Goal: Subscribe to service/newsletter: Subscribe to service/newsletter

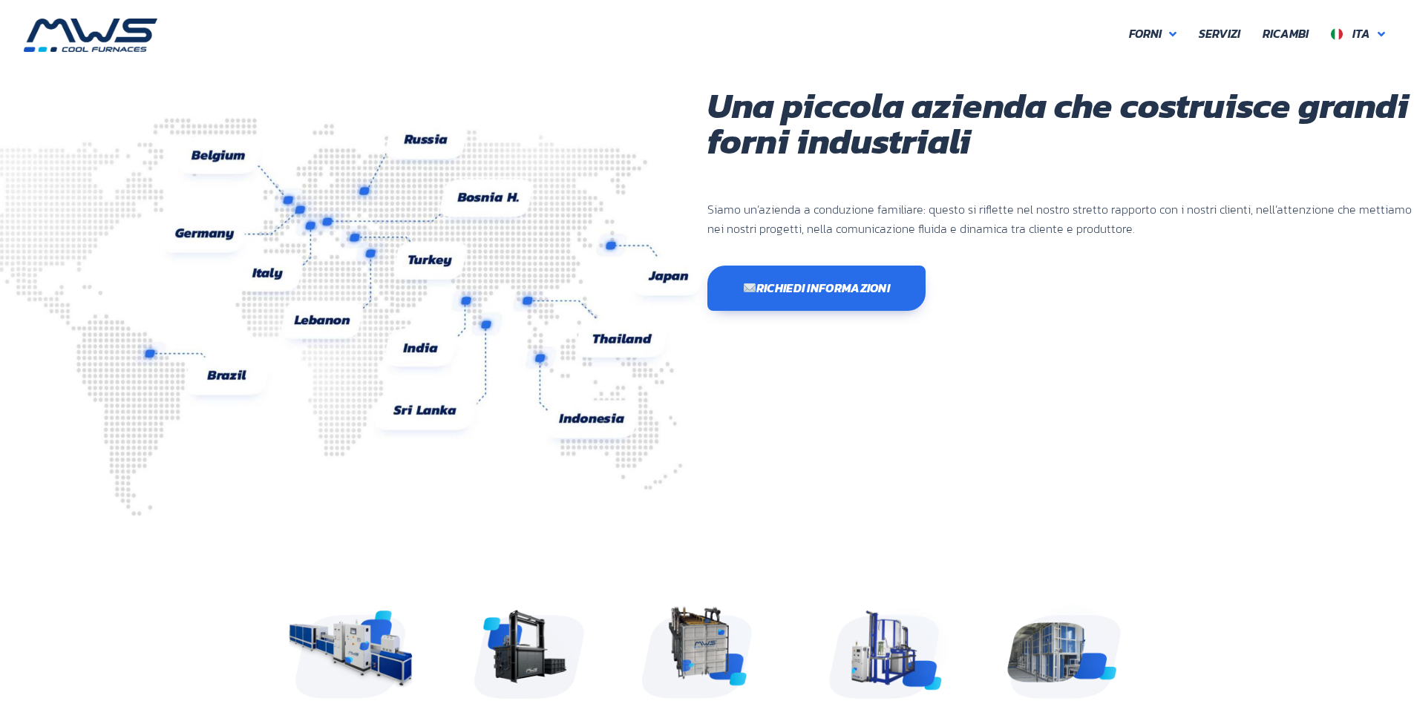
scroll to position [395, 891]
click at [1301, 26] on span "Ricambi" at bounding box center [1286, 33] width 46 height 19
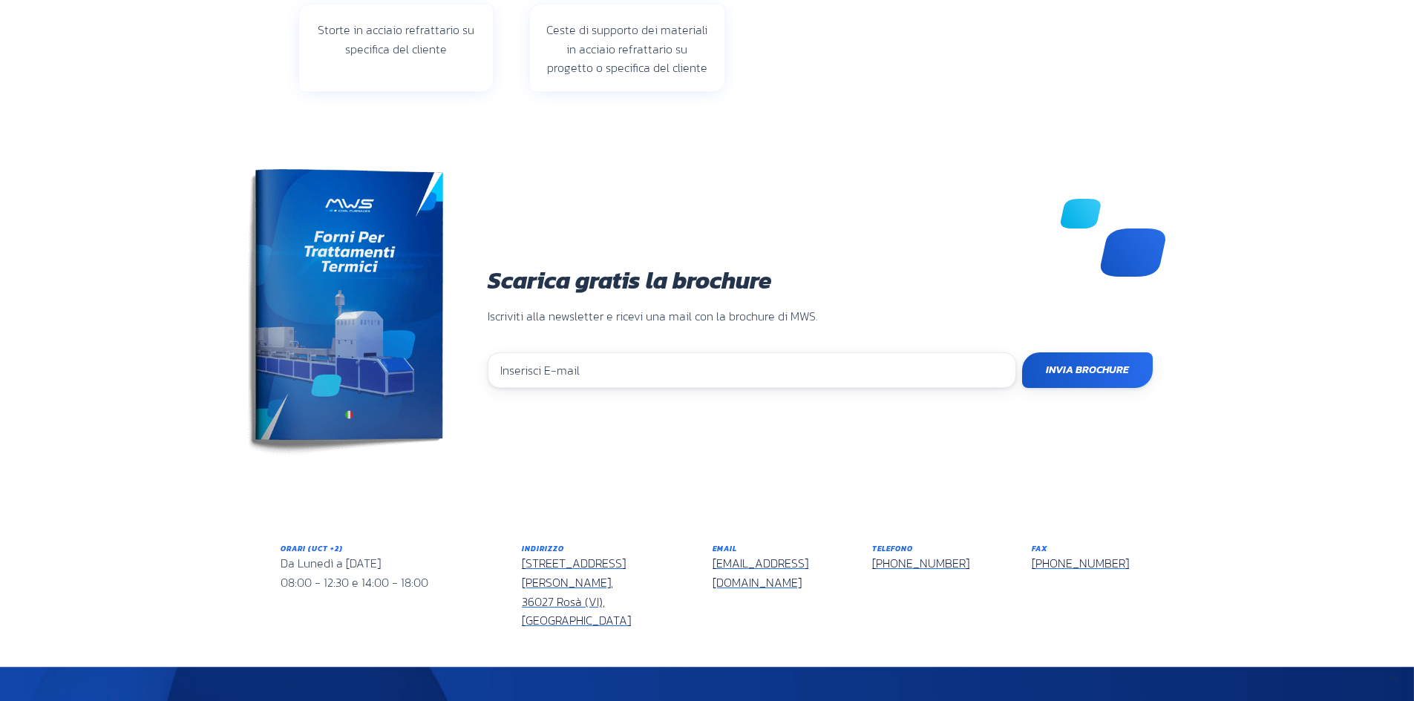
scroll to position [520, 0]
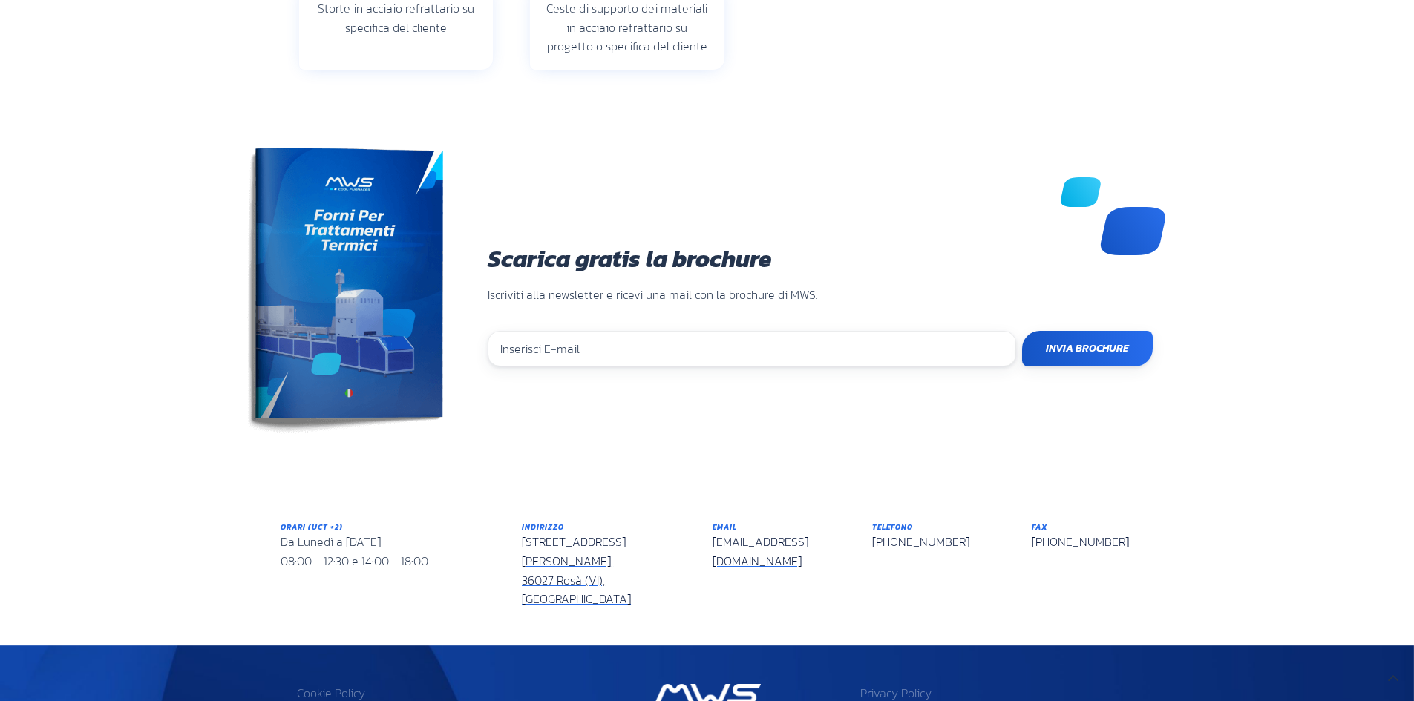
click at [587, 353] on input "email" at bounding box center [752, 349] width 529 height 36
type input "avvcavallipaolo@gmail.com"
click at [1085, 356] on input "Invia Brochure" at bounding box center [1087, 349] width 131 height 36
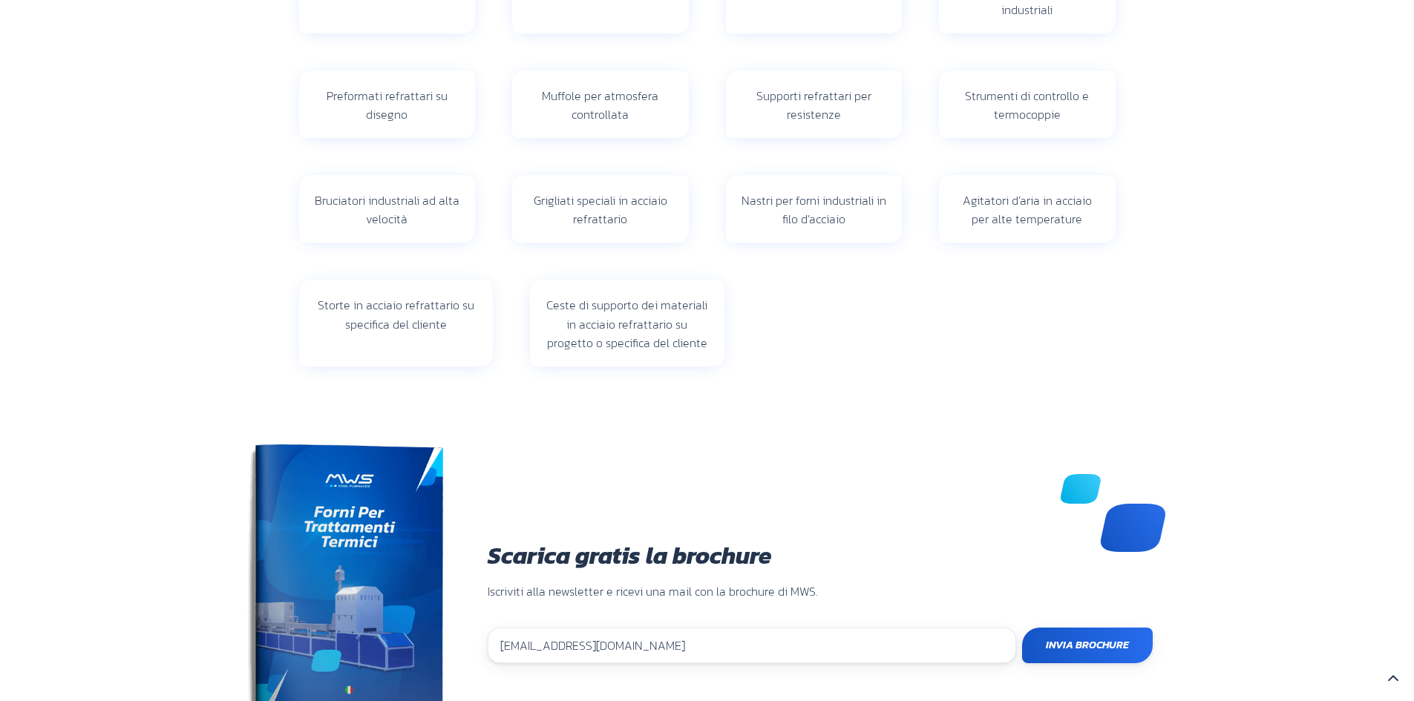
scroll to position [0, 0]
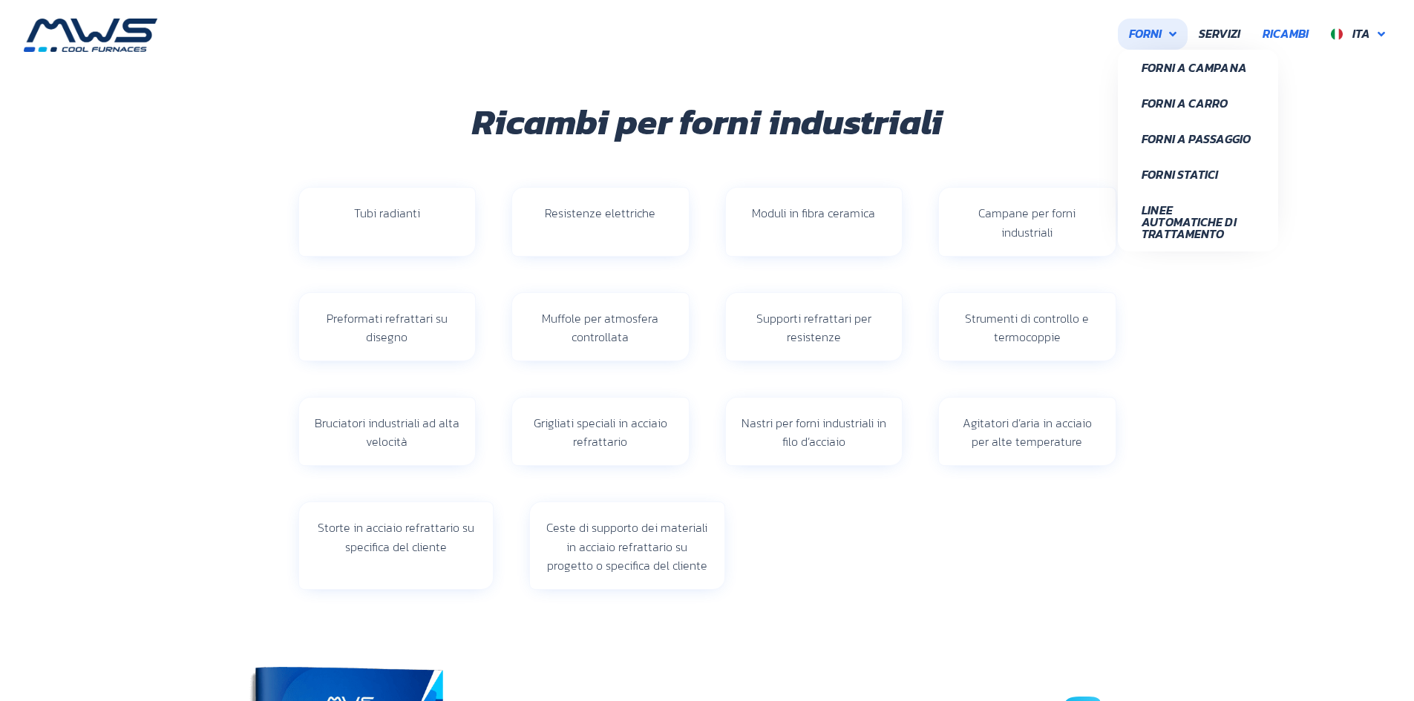
click at [1162, 35] on span "Forni" at bounding box center [1145, 33] width 33 height 19
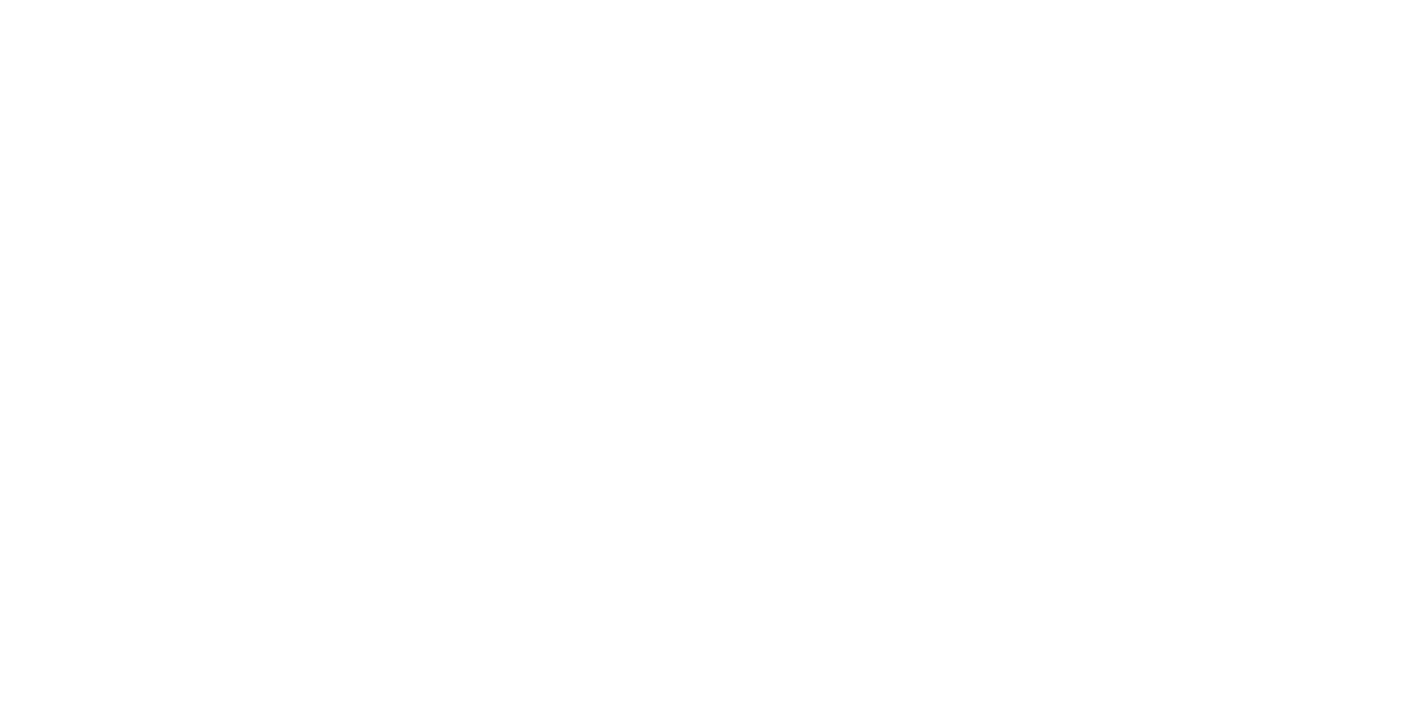
scroll to position [395, 891]
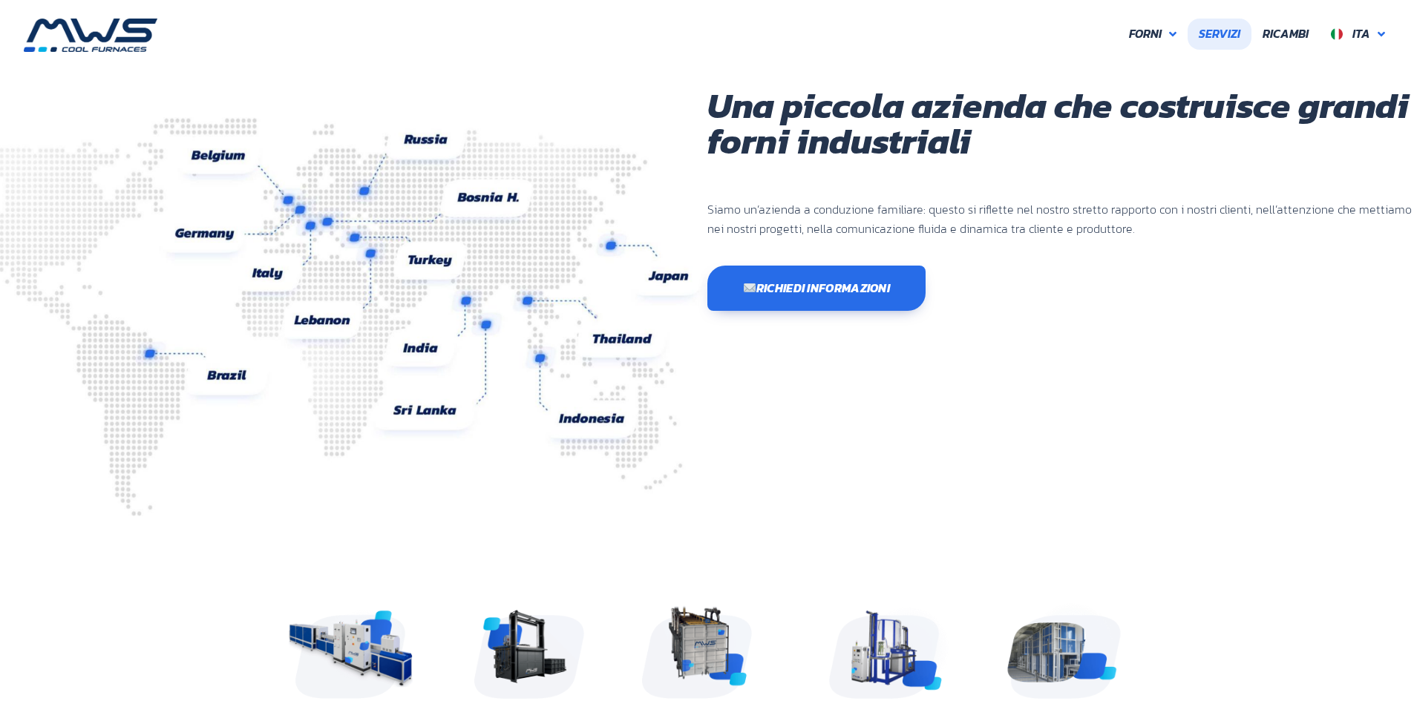
click at [1238, 30] on span "Servizi" at bounding box center [1220, 33] width 42 height 19
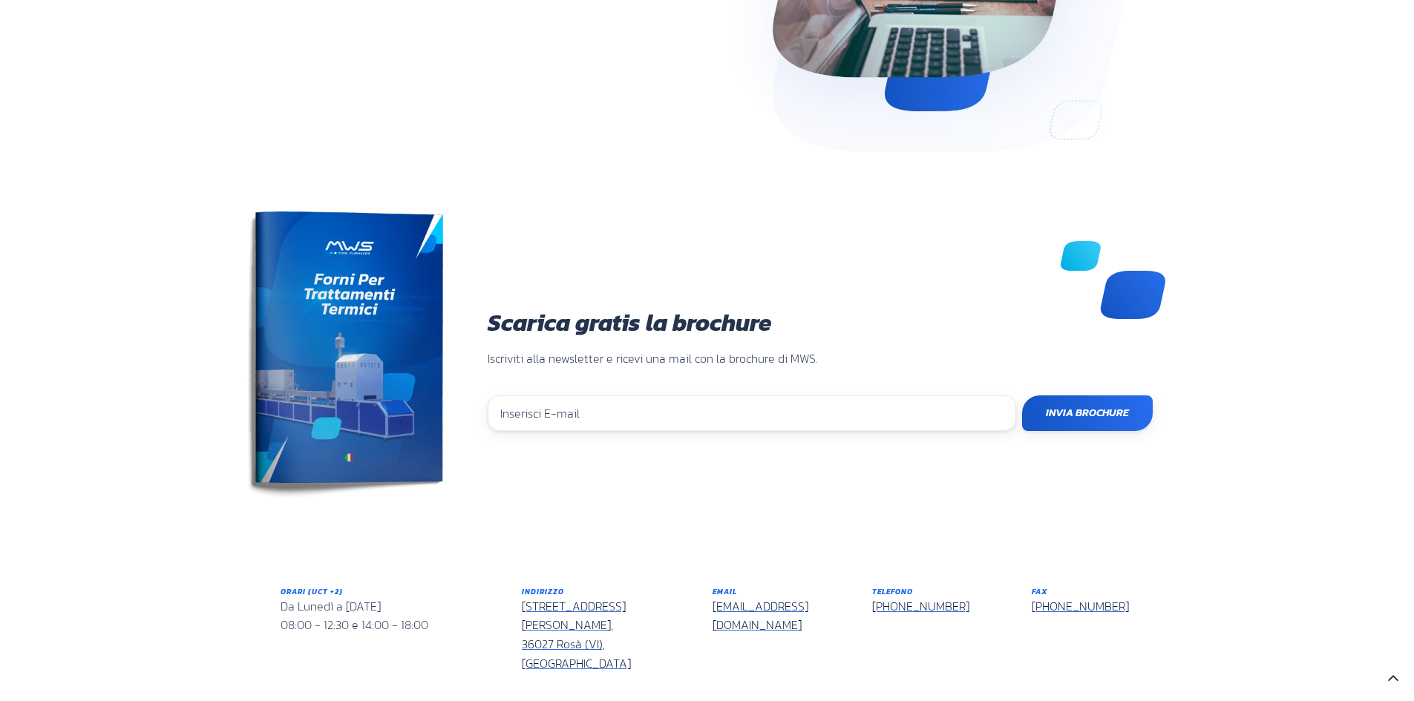
scroll to position [1188, 0]
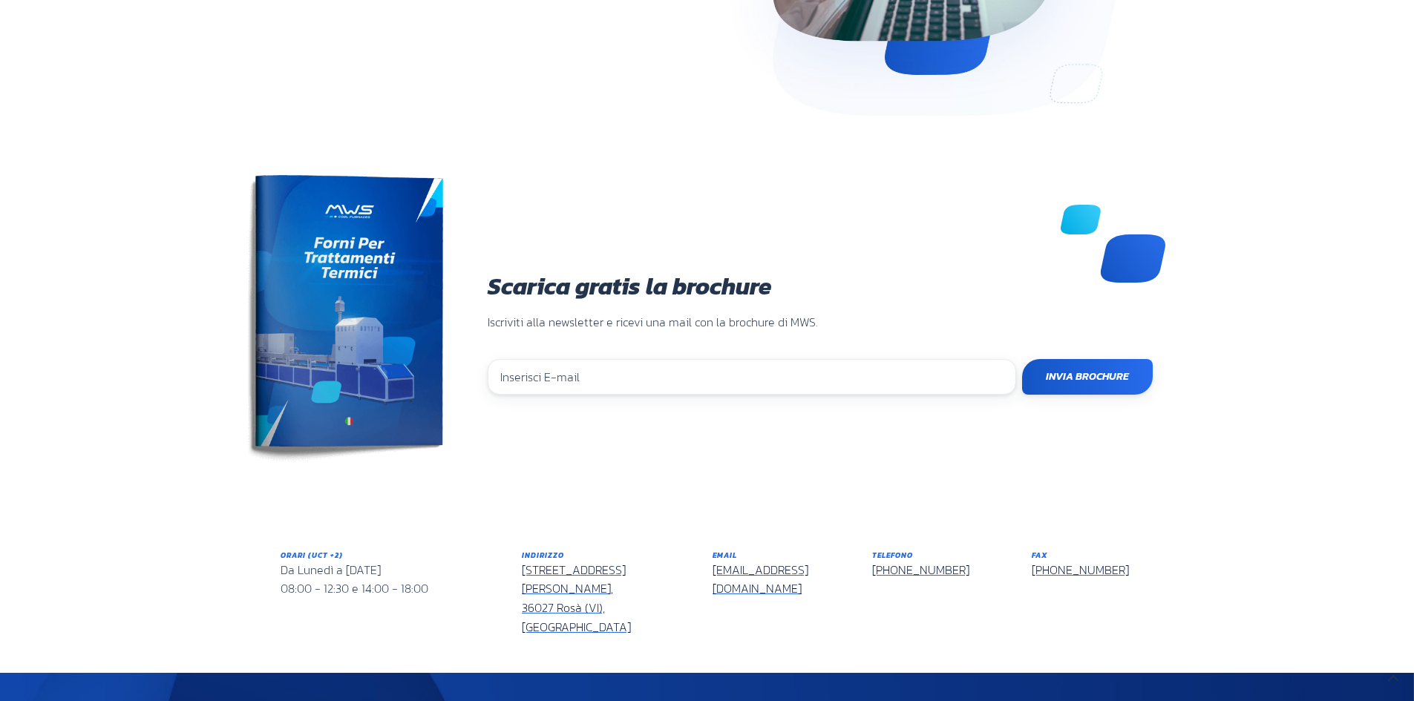
click at [658, 391] on input "email" at bounding box center [752, 377] width 529 height 36
type input "avvcavallipaolo@gmail.com"
click at [1106, 397] on section "Scarica gratis la brochure Iscriviti alla newsletter e ricevi una mail con la b…" at bounding box center [707, 334] width 1414 height 215
click at [1094, 370] on input "Invia Brochure" at bounding box center [1087, 377] width 131 height 36
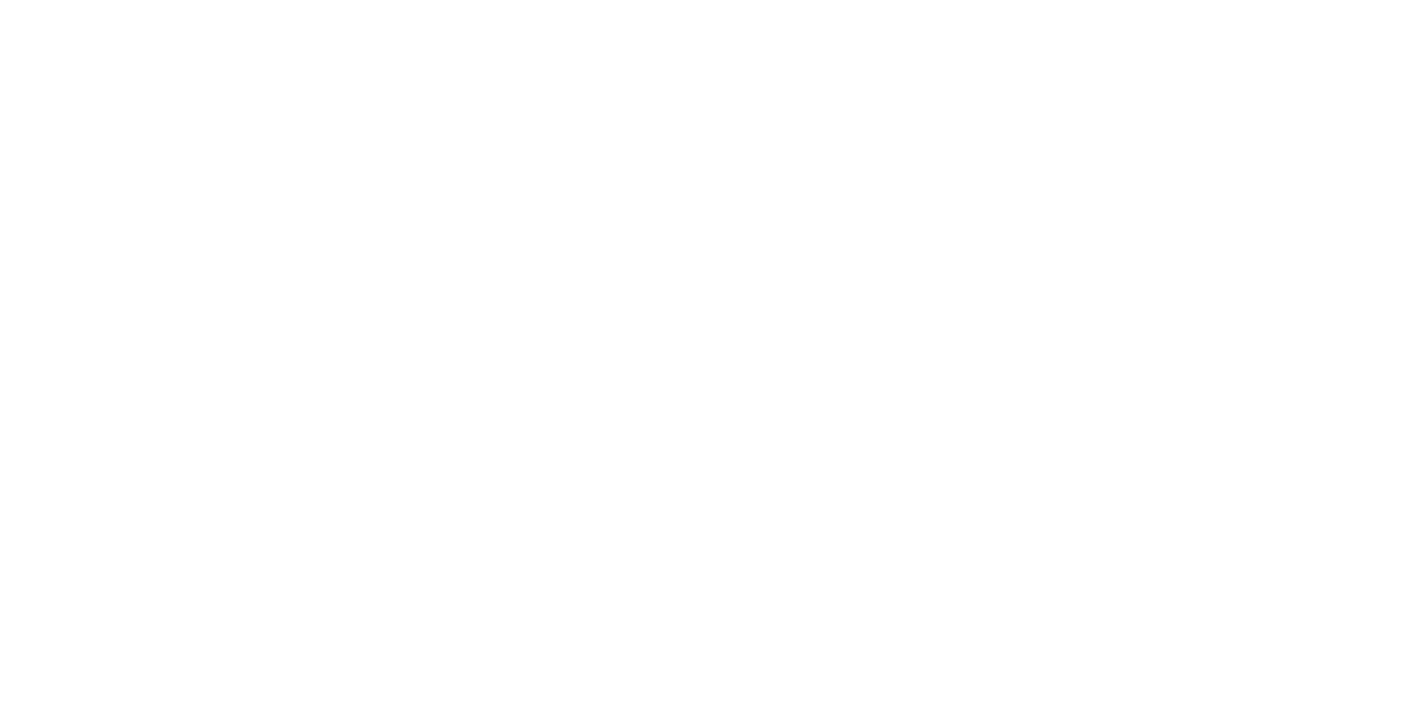
scroll to position [395, 891]
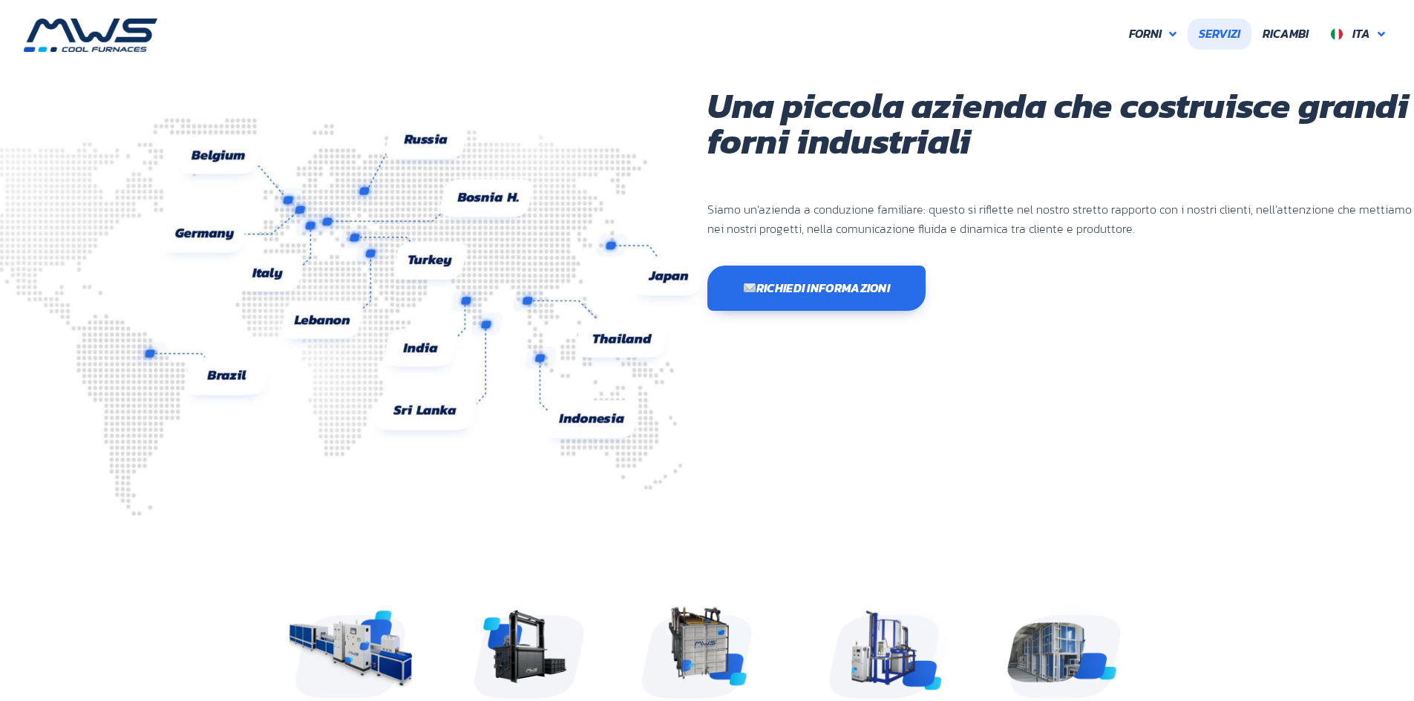
click at [1225, 35] on span "Servizi" at bounding box center [1220, 33] width 42 height 19
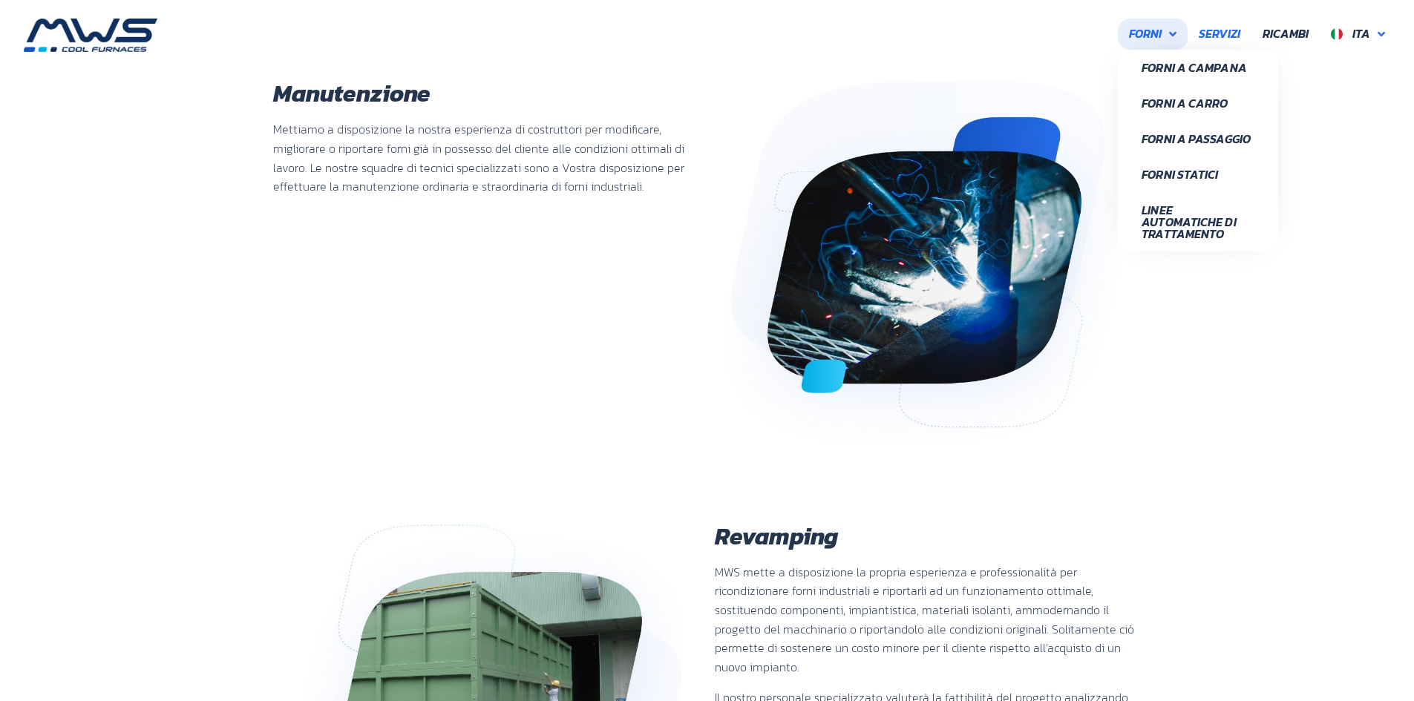
click at [1173, 32] on icon at bounding box center [1172, 34] width 7 height 12
click at [1129, 35] on span "Forni" at bounding box center [1145, 33] width 33 height 19
click at [1168, 62] on span "Forni a Campana" at bounding box center [1198, 68] width 113 height 12
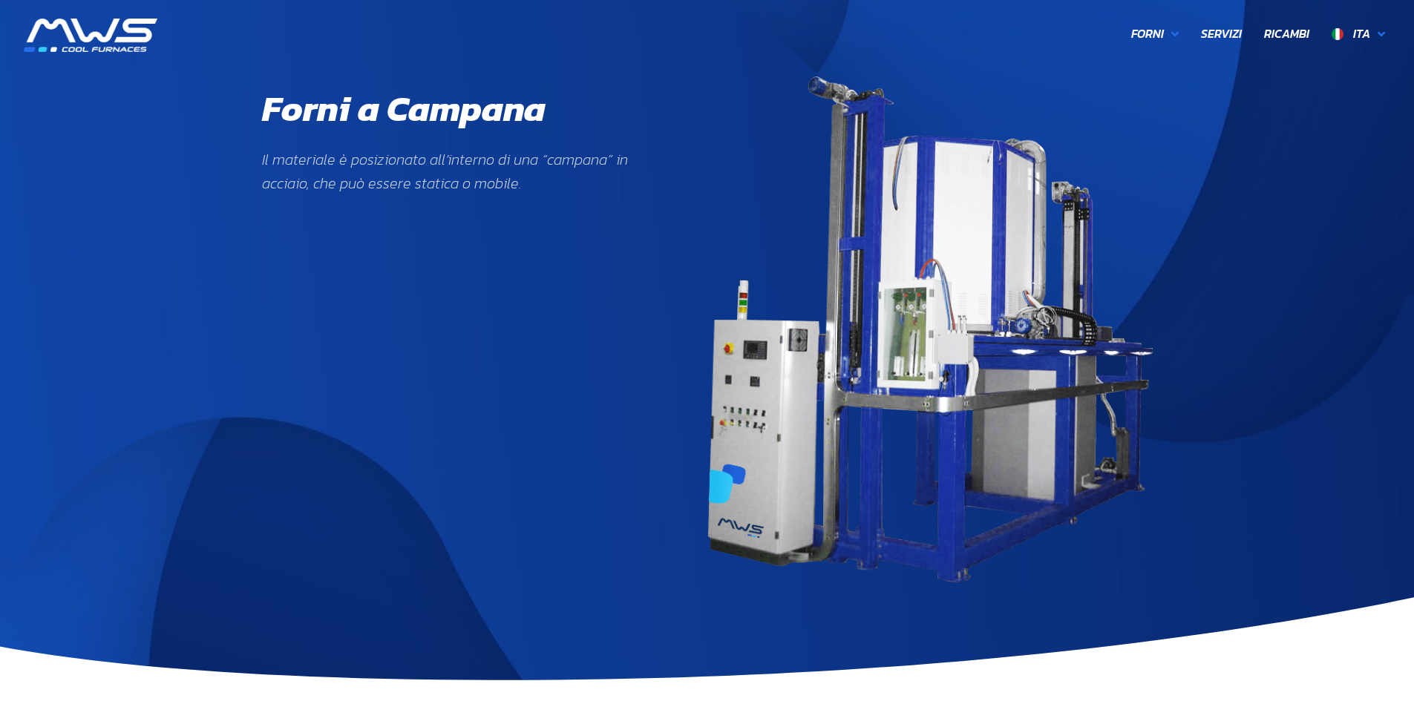
scroll to position [293, 176]
